Goal: Transaction & Acquisition: Purchase product/service

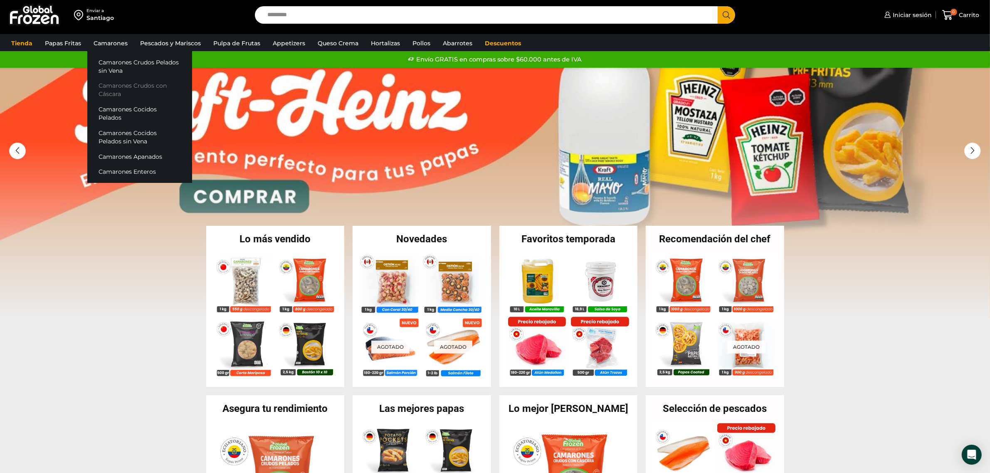
click at [149, 82] on link "Camarones Crudos con Cáscara" at bounding box center [139, 90] width 105 height 24
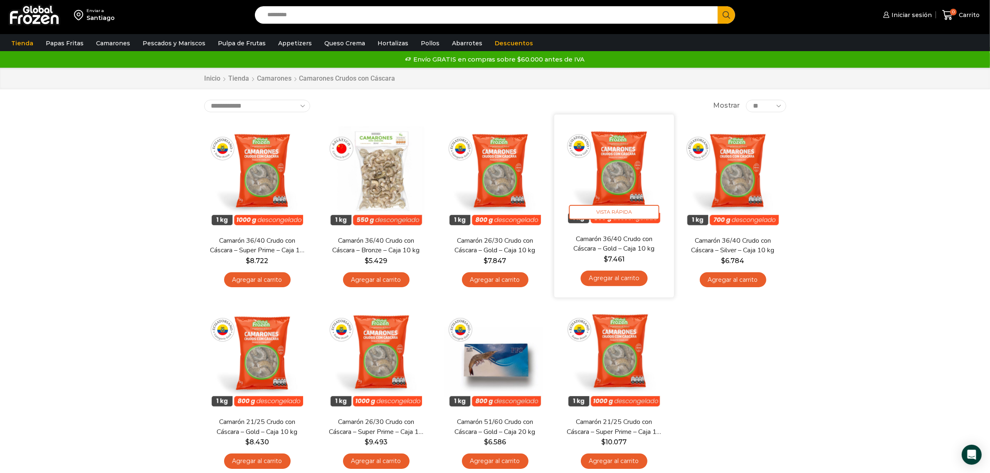
click at [636, 169] on img at bounding box center [614, 174] width 107 height 107
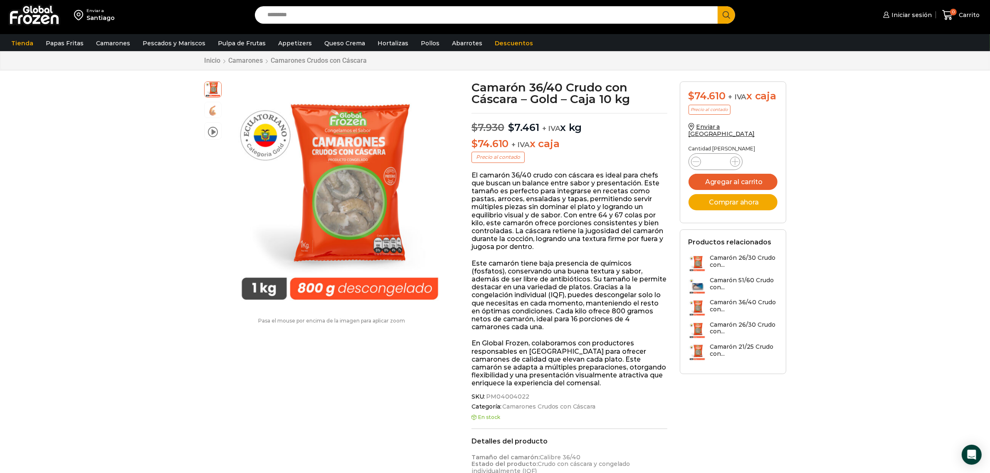
scroll to position [52, 0]
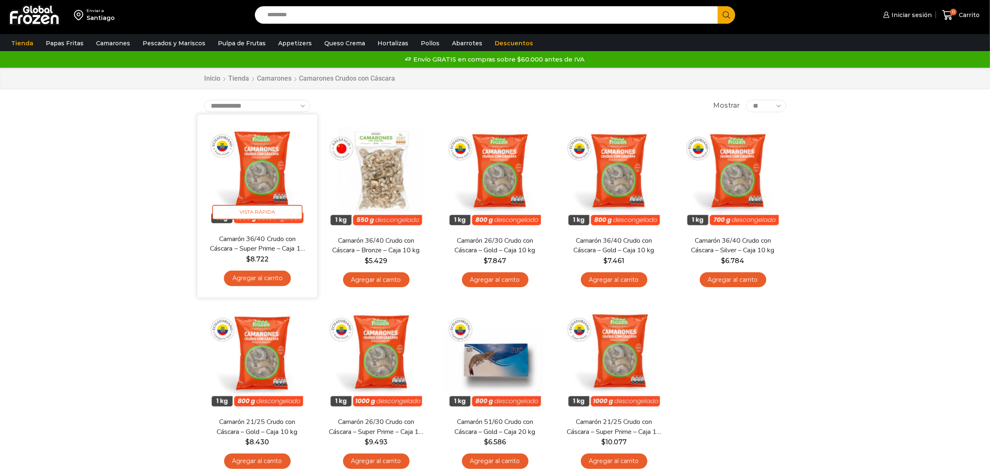
click at [268, 161] on img at bounding box center [257, 174] width 107 height 107
